Goal: Task Accomplishment & Management: Manage account settings

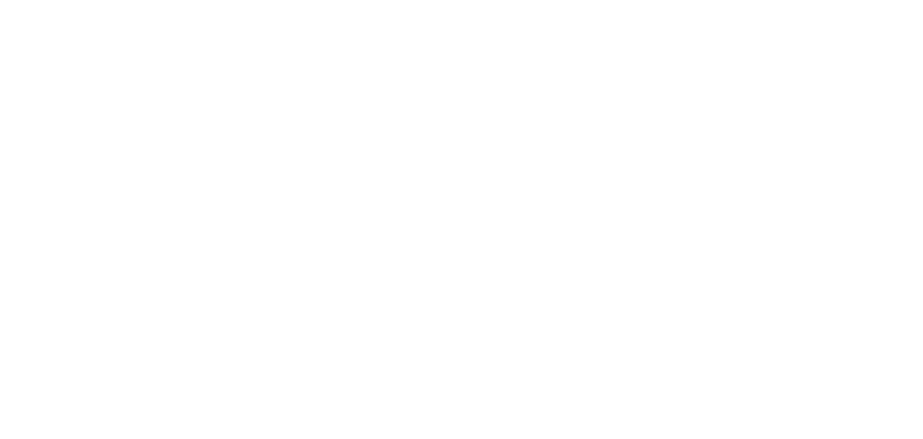
click at [585, 5] on html at bounding box center [461, 2] width 923 height 5
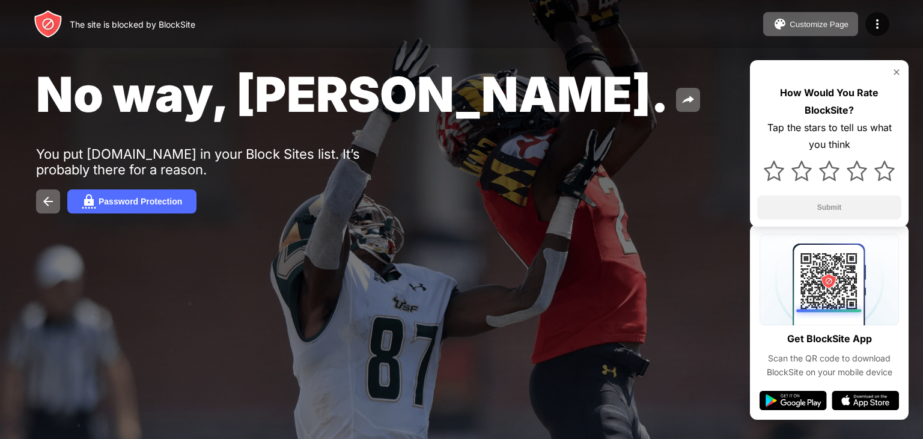
click at [150, 187] on div "No way, [PERSON_NAME]. You put [DOMAIN_NAME] in your Block Sites list. It’s pro…" at bounding box center [461, 139] width 923 height 278
click at [153, 192] on button "Password Protection" at bounding box center [131, 201] width 129 height 24
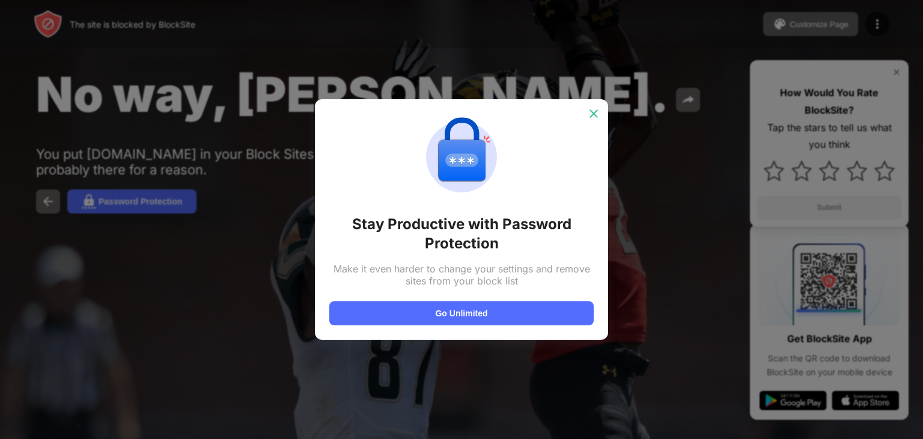
click at [596, 111] on img at bounding box center [594, 114] width 12 height 12
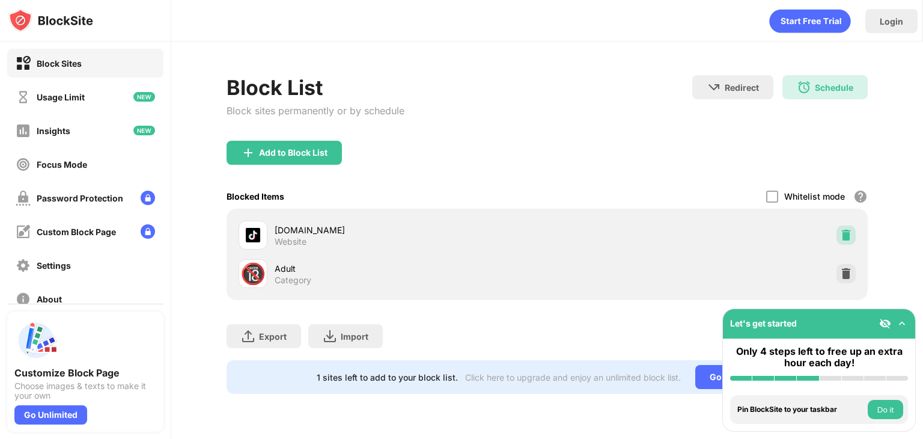
click at [851, 236] on img at bounding box center [846, 235] width 12 height 12
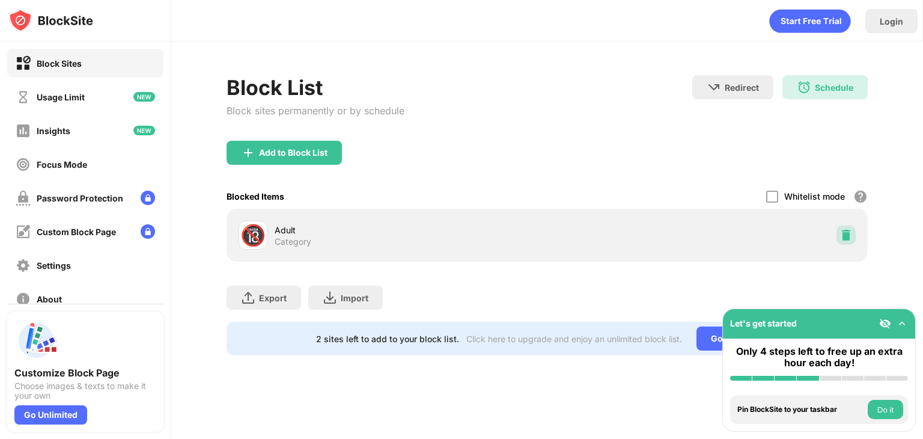
click at [846, 239] on img at bounding box center [846, 235] width 12 height 12
